Goal: Find specific page/section: Find specific page/section

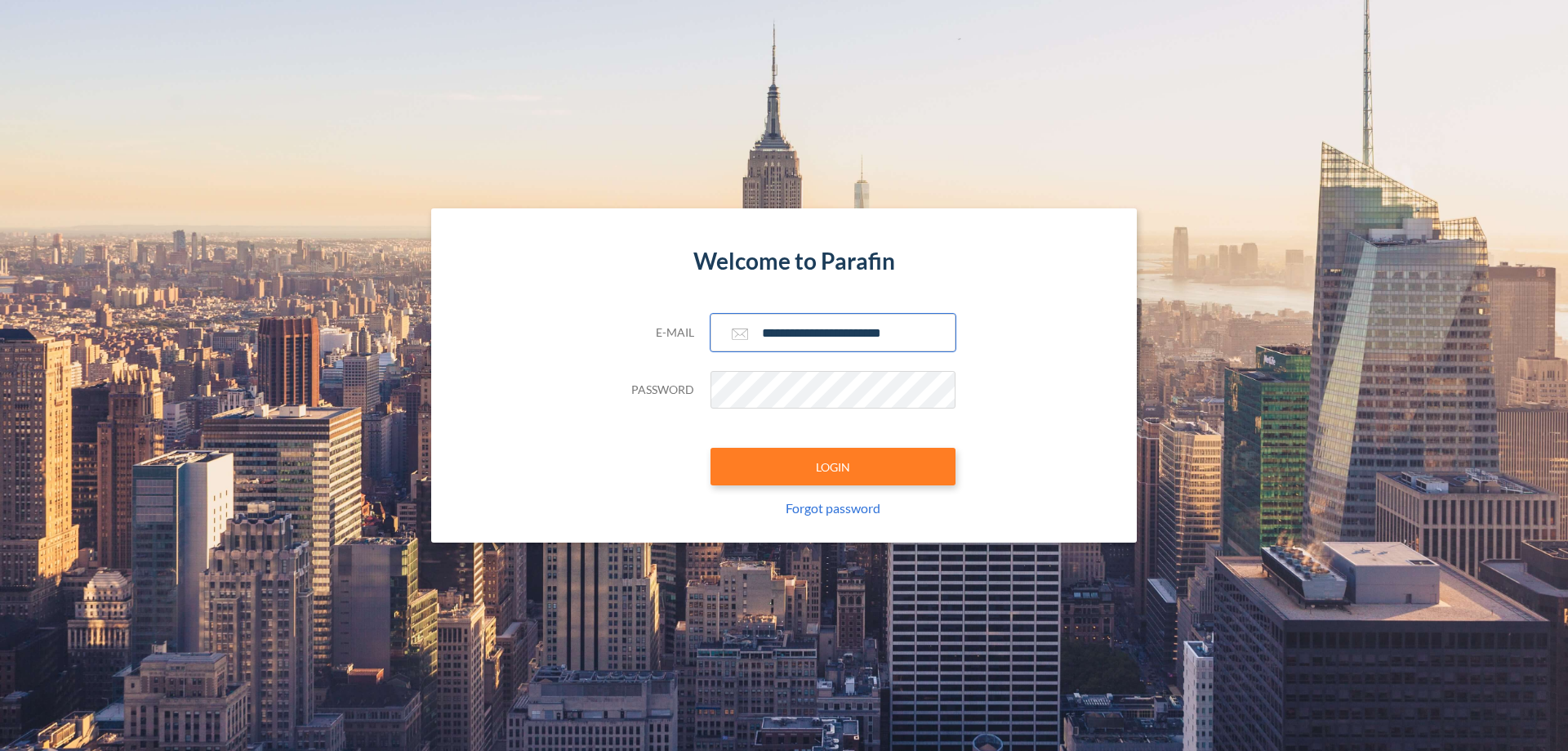
type input "**********"
click at [833, 467] on button "LOGIN" at bounding box center [833, 466] width 245 height 38
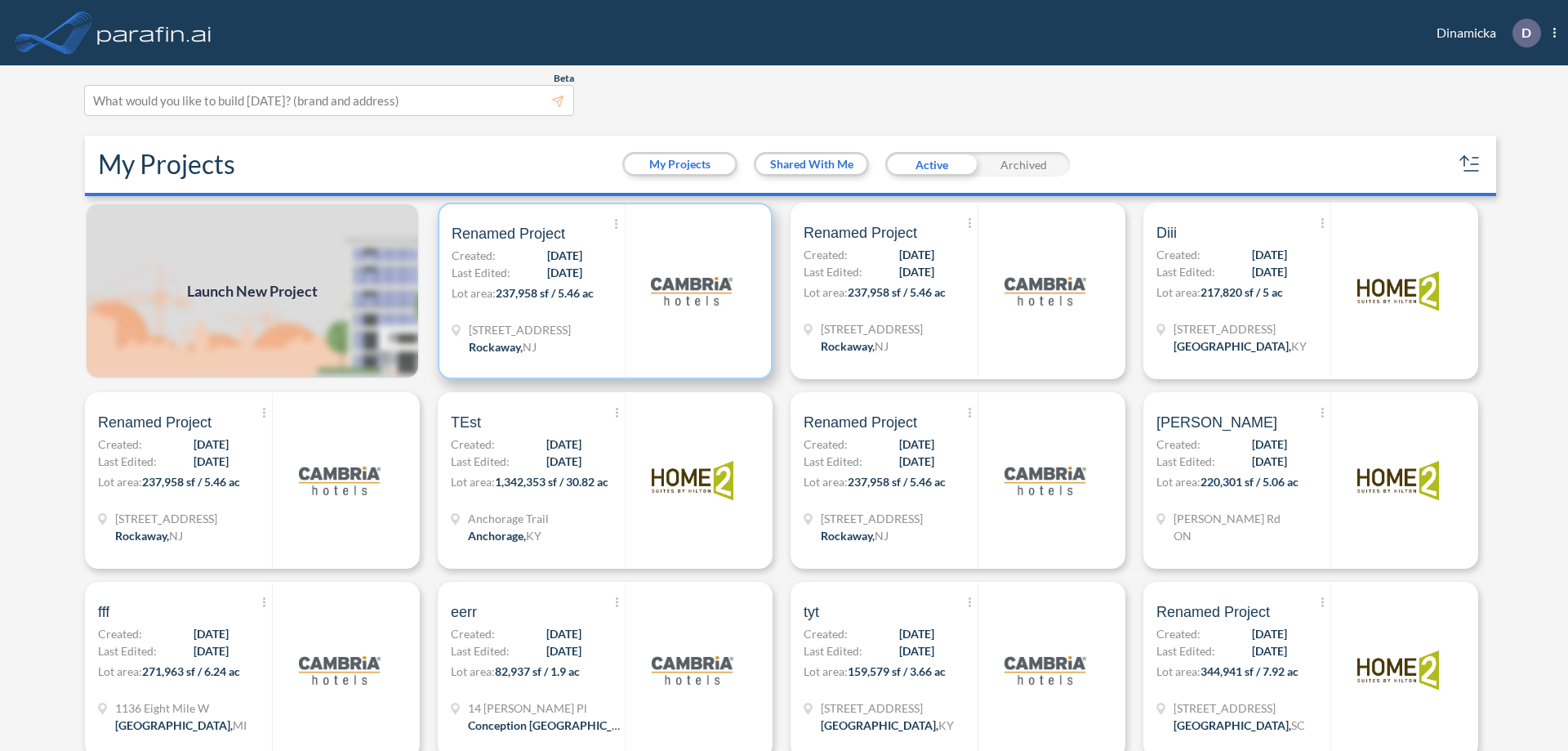
scroll to position [4, 0]
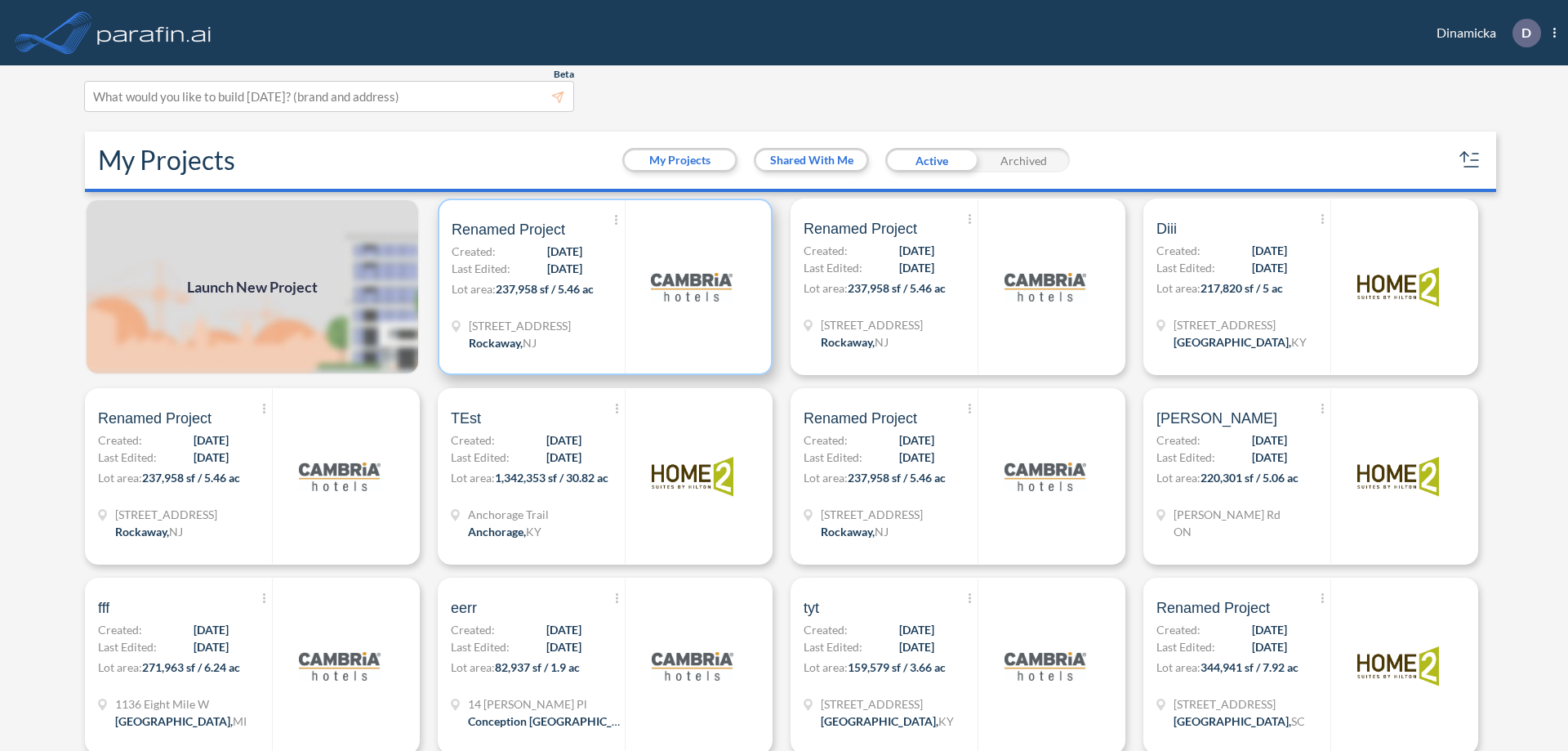
click at [602, 287] on p "Lot area: 237,958 sf / 5.46 ac" at bounding box center [539, 292] width 173 height 24
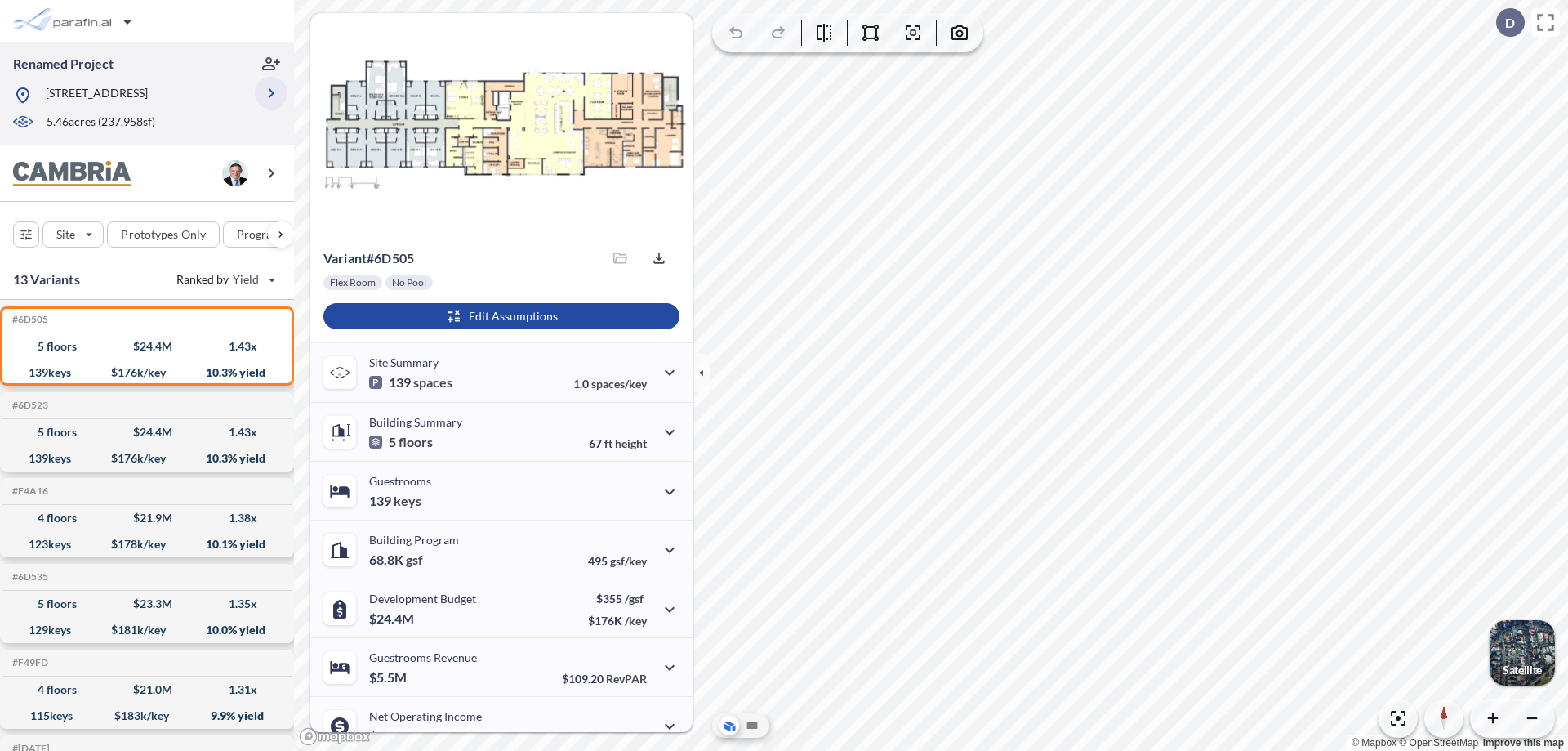
click at [271, 93] on icon "button" at bounding box center [270, 92] width 19 height 19
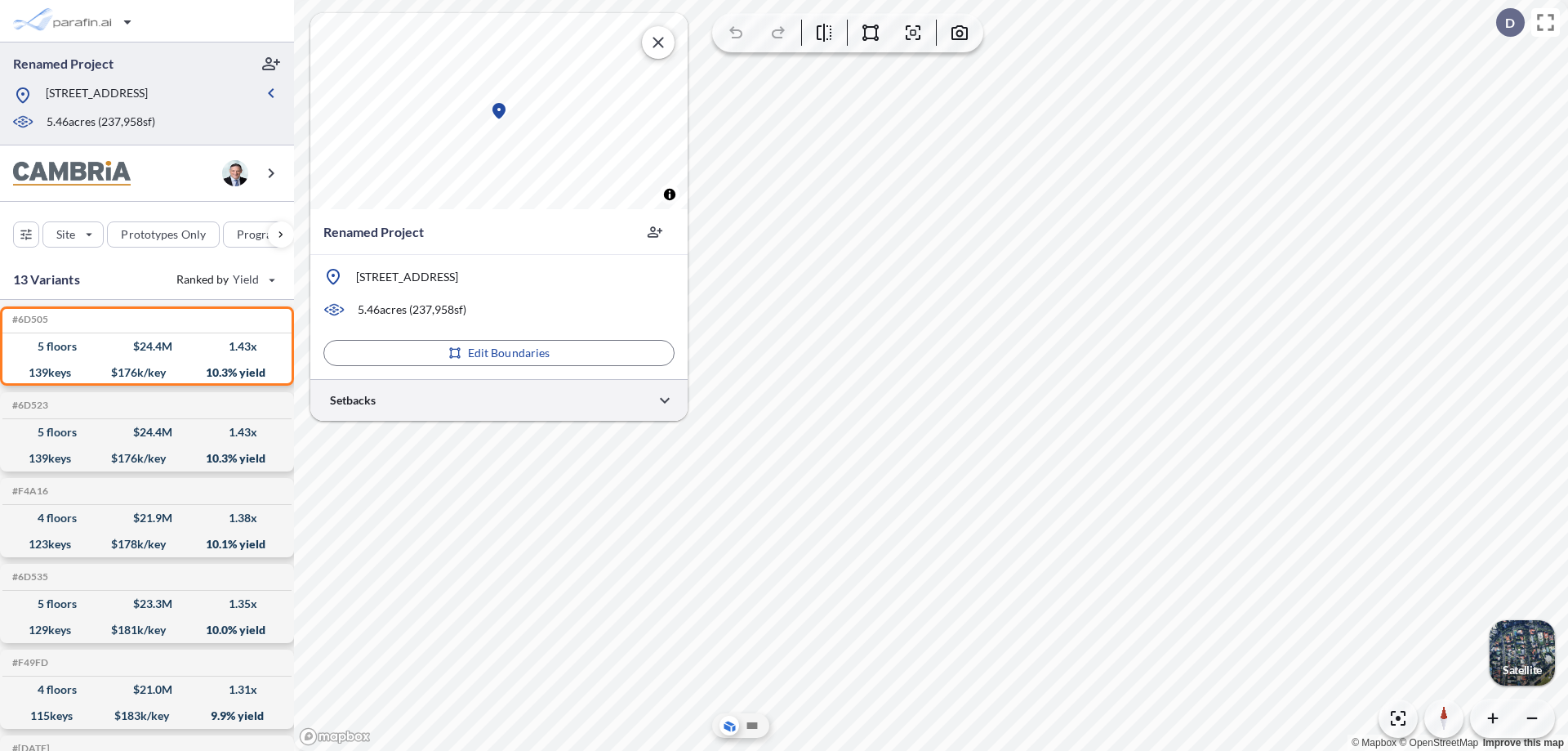
click at [499, 399] on div at bounding box center [499, 399] width 377 height 42
